Goal: Navigation & Orientation: Find specific page/section

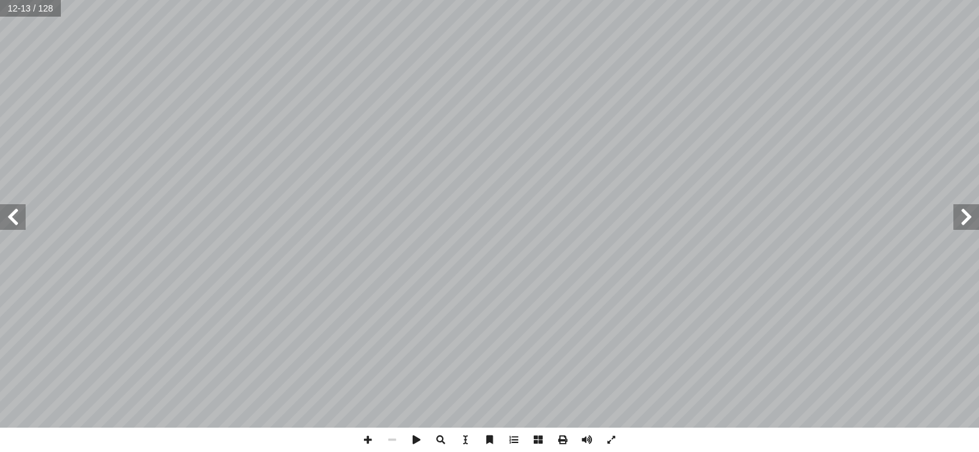
click at [962, 220] on span at bounding box center [967, 217] width 26 height 26
click at [11, 217] on span at bounding box center [13, 217] width 26 height 26
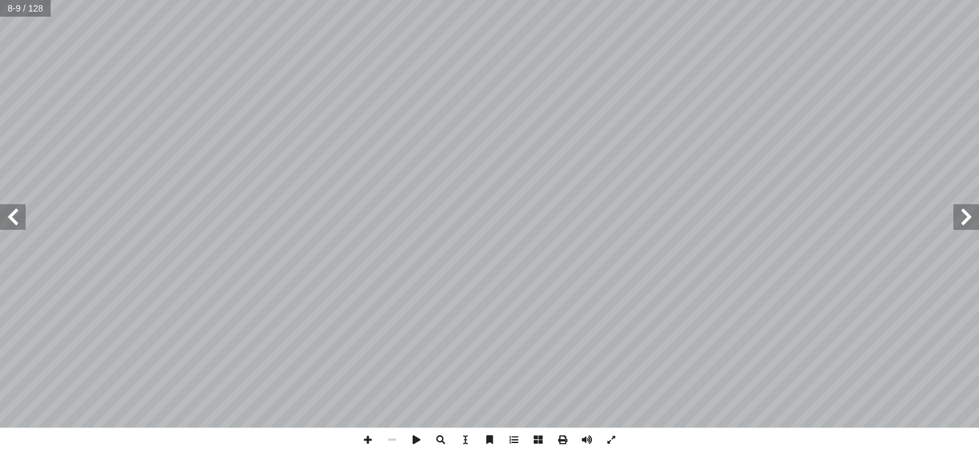
click at [11, 217] on span at bounding box center [13, 217] width 26 height 26
